Goal: Information Seeking & Learning: Learn about a topic

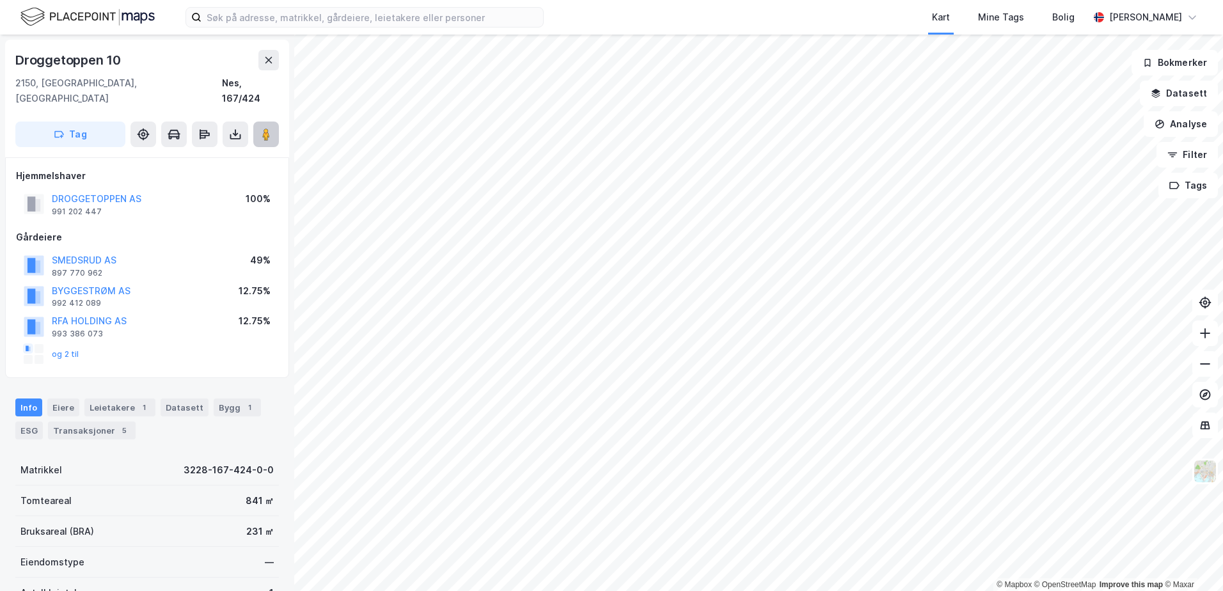
click at [266, 128] on image at bounding box center [266, 134] width 8 height 13
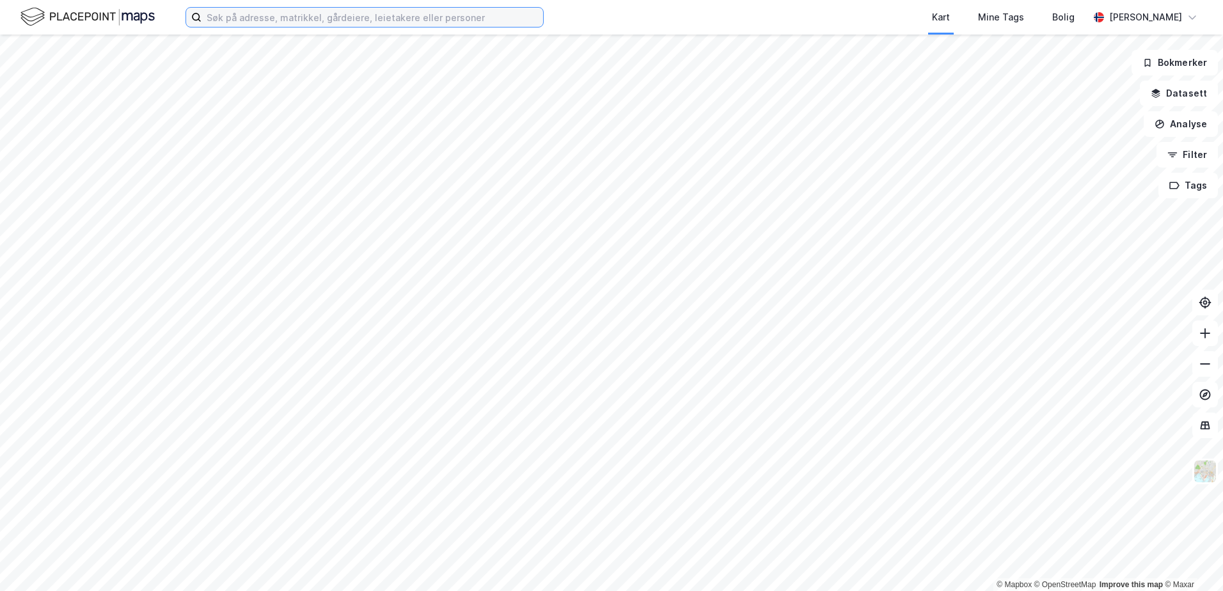
click at [227, 23] on input at bounding box center [373, 17] width 342 height 19
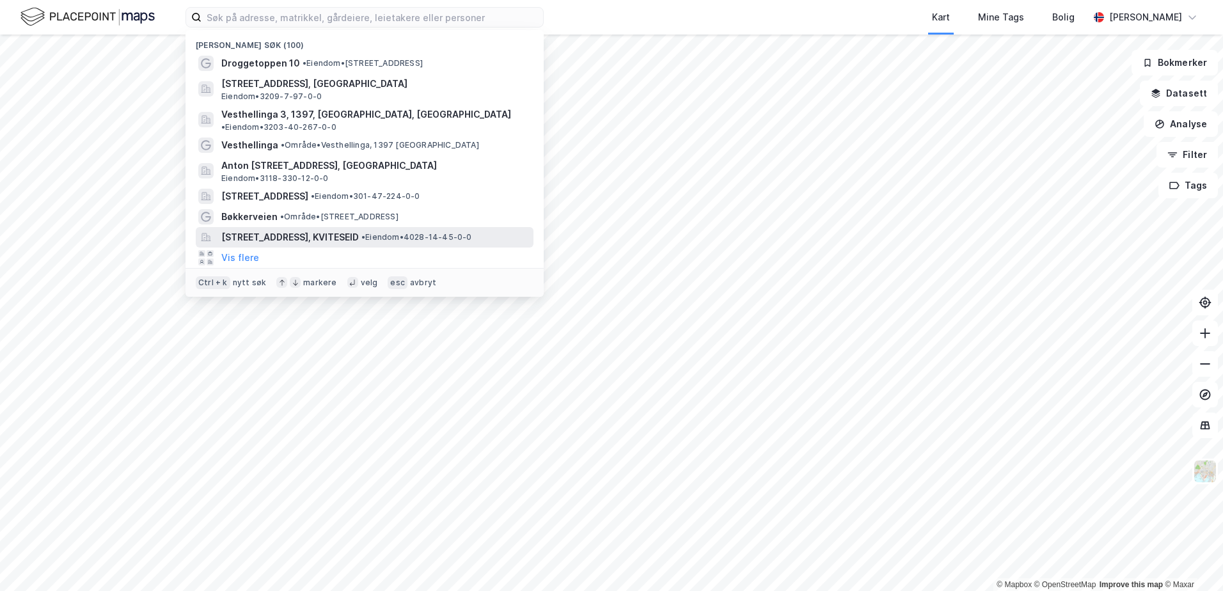
click at [270, 230] on span "[STREET_ADDRESS], KVITESEID" at bounding box center [290, 237] width 138 height 15
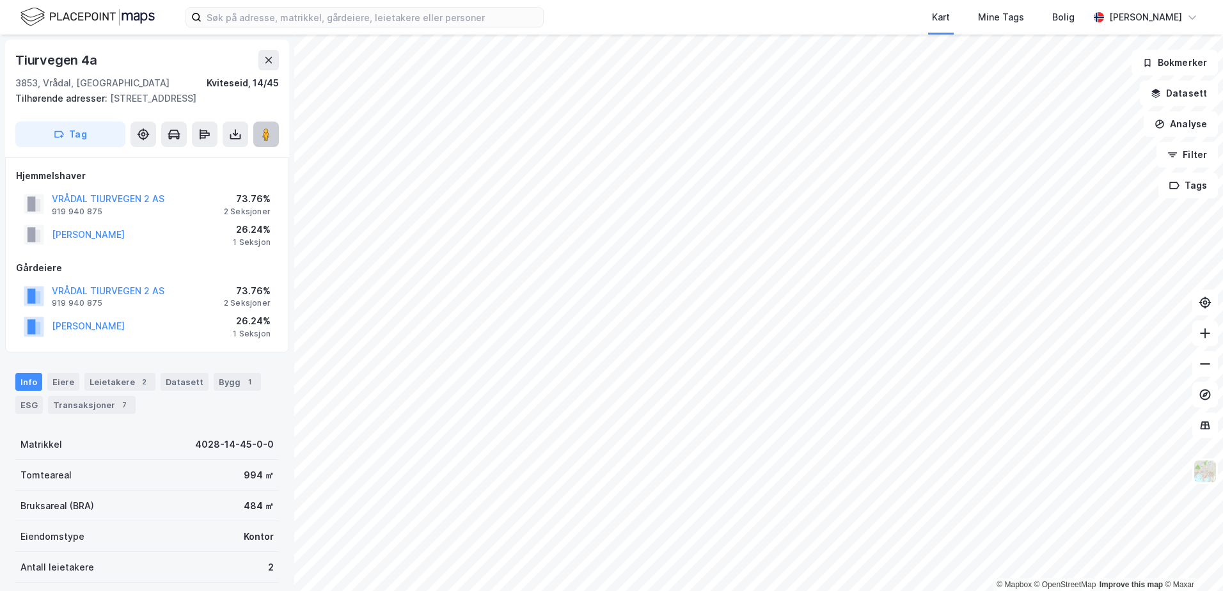
click at [273, 129] on button at bounding box center [266, 135] width 26 height 26
click at [269, 133] on image at bounding box center [266, 134] width 8 height 13
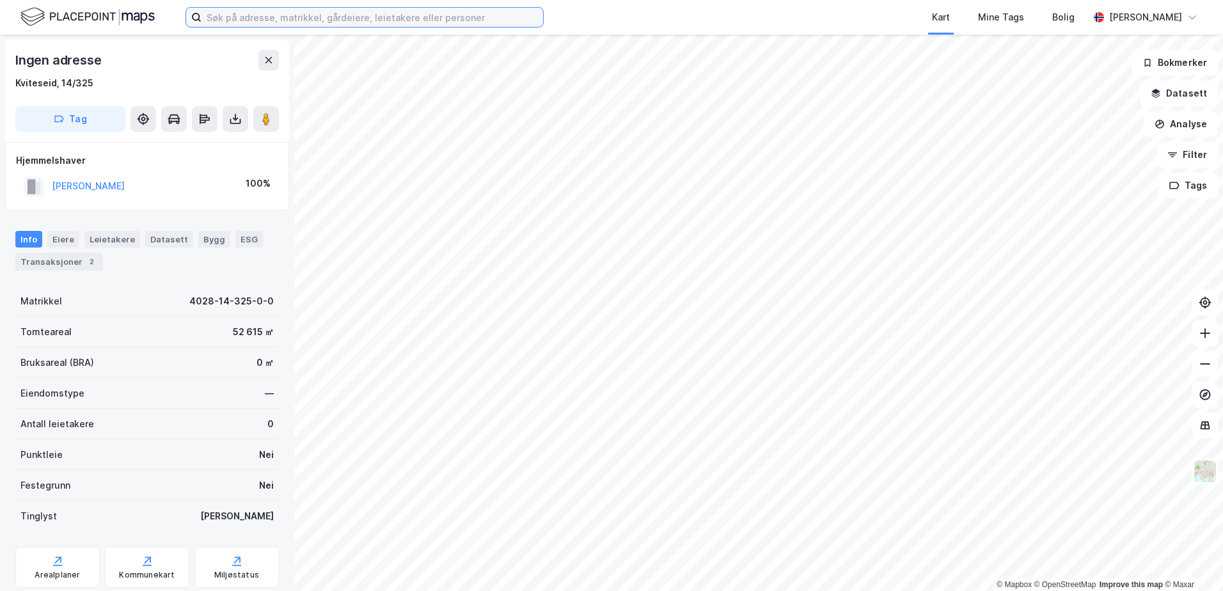
click at [222, 22] on input at bounding box center [373, 17] width 342 height 19
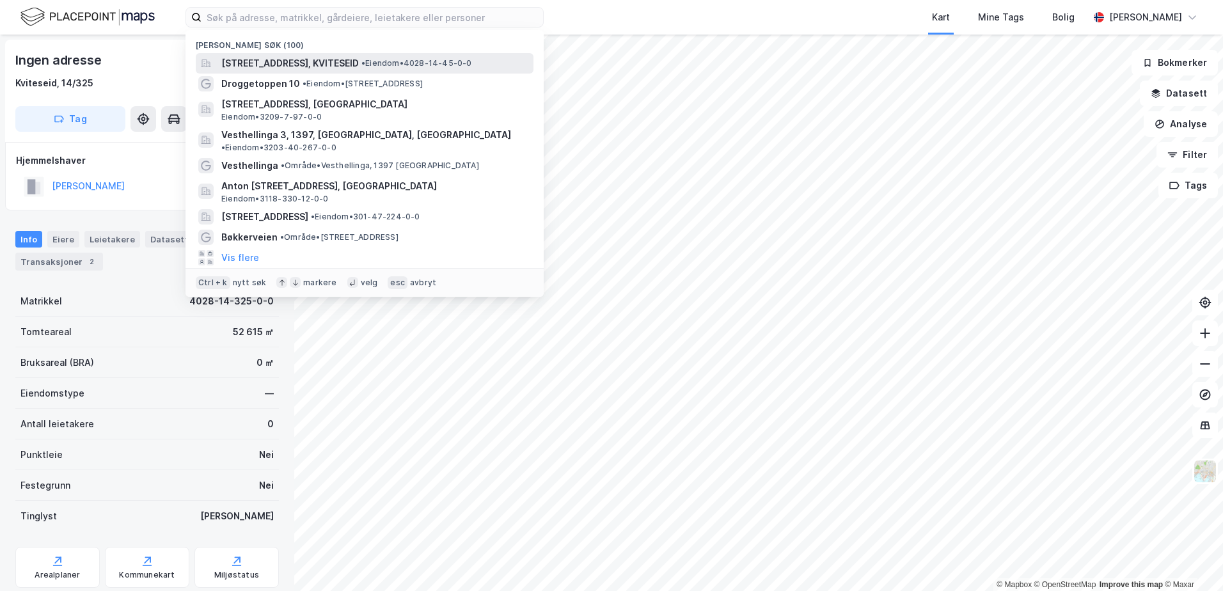
click at [278, 68] on span "[STREET_ADDRESS], KVITESEID" at bounding box center [290, 63] width 138 height 15
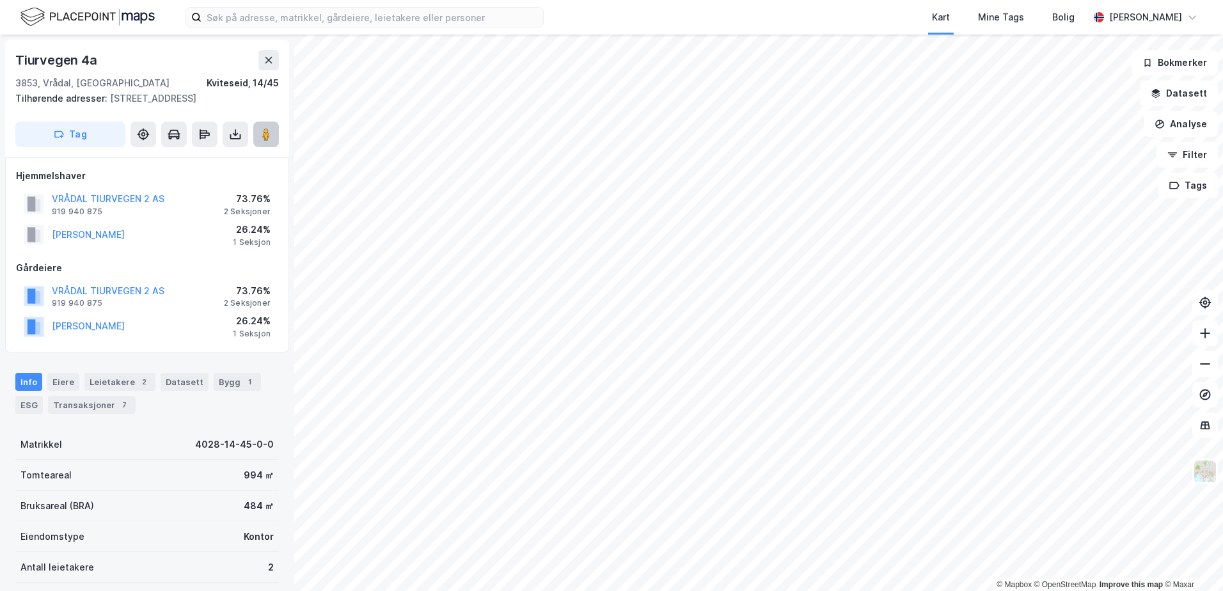
click at [264, 131] on image at bounding box center [266, 134] width 8 height 13
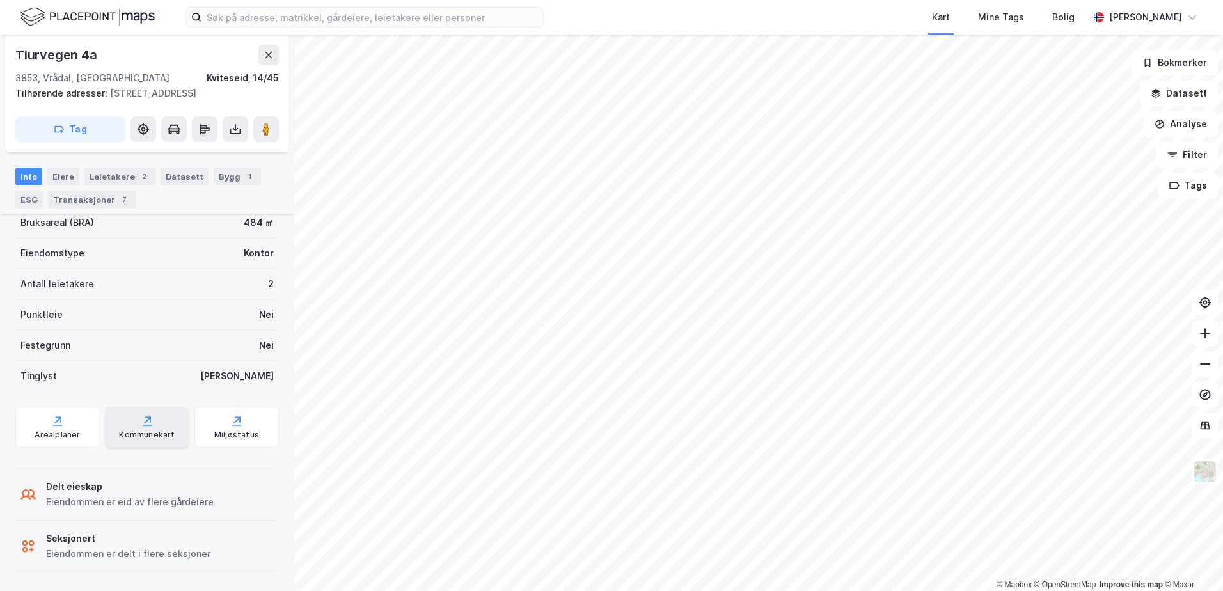
scroll to position [285, 0]
click at [230, 430] on div "Miljøstatus" at bounding box center [236, 433] width 45 height 10
click at [143, 424] on icon at bounding box center [147, 423] width 9 height 1
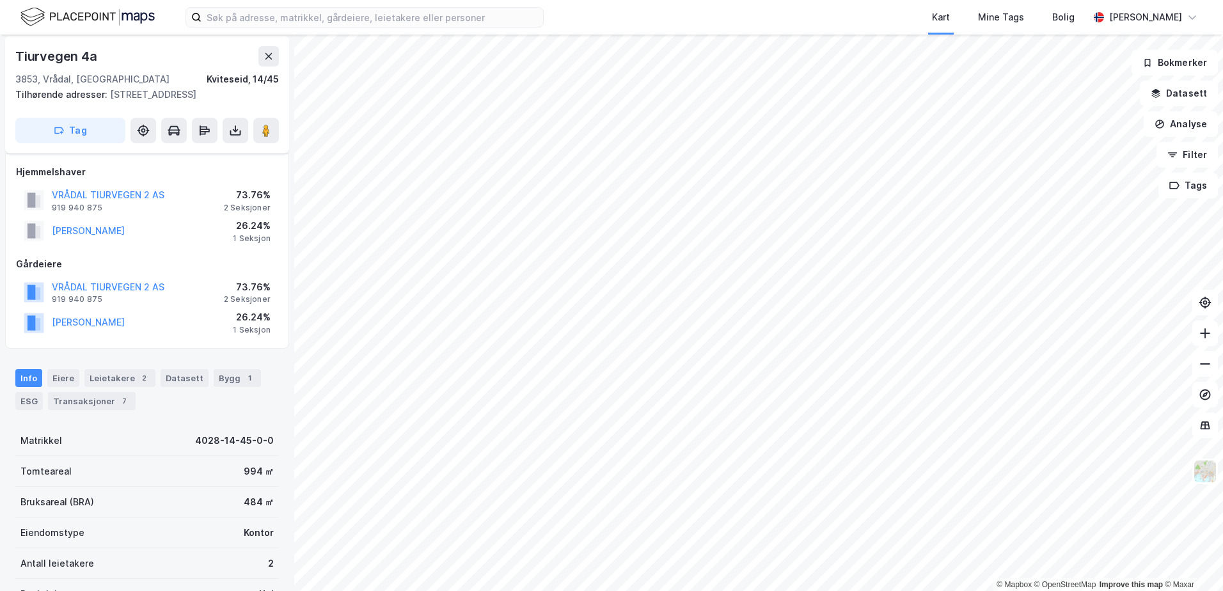
scroll to position [0, 0]
